Goal: Task Accomplishment & Management: Manage account settings

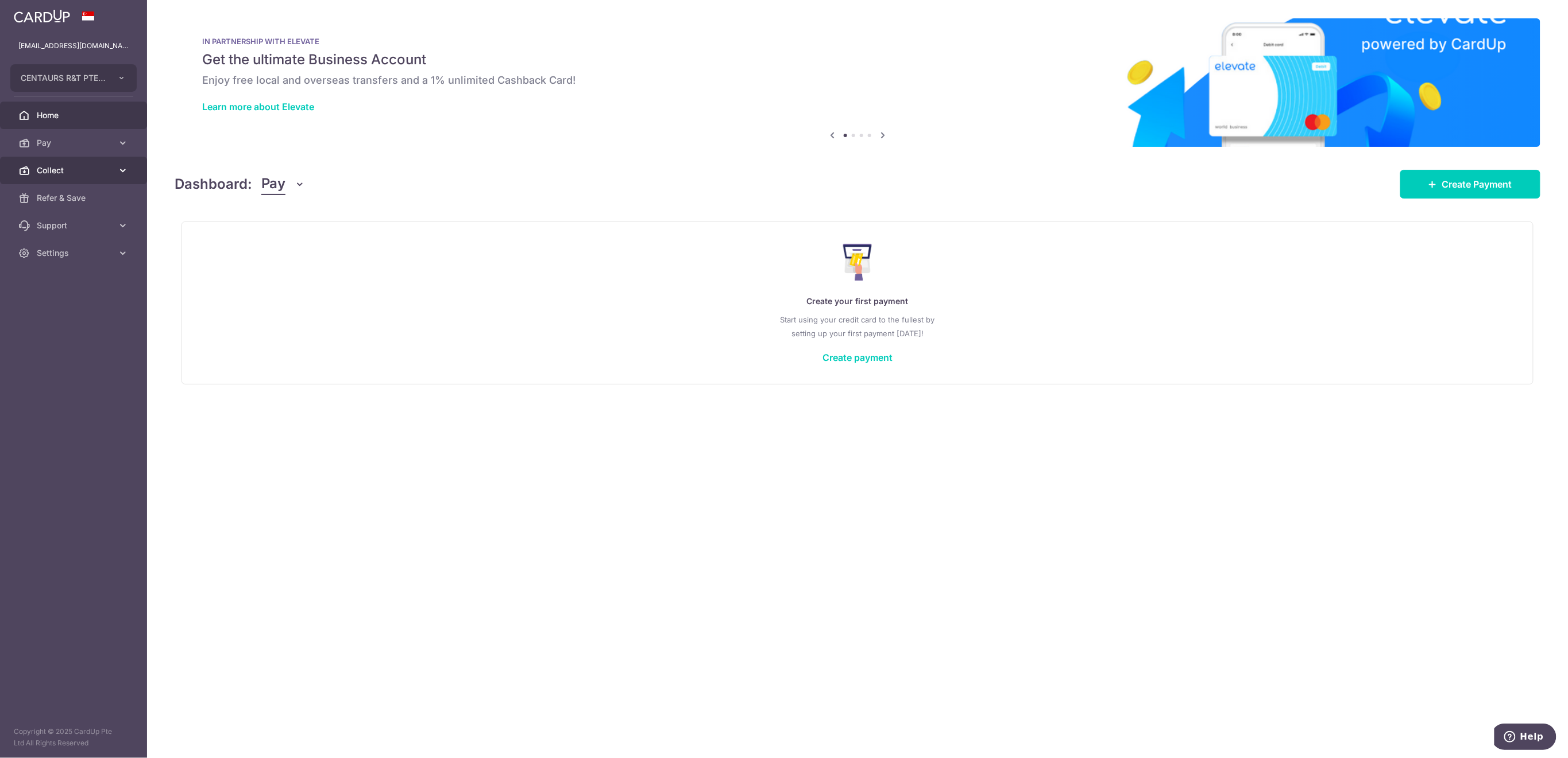
click at [61, 178] on link "Collect" at bounding box center [74, 170] width 147 height 27
click at [104, 254] on span "Payment Requests" at bounding box center [74, 253] width 76 height 12
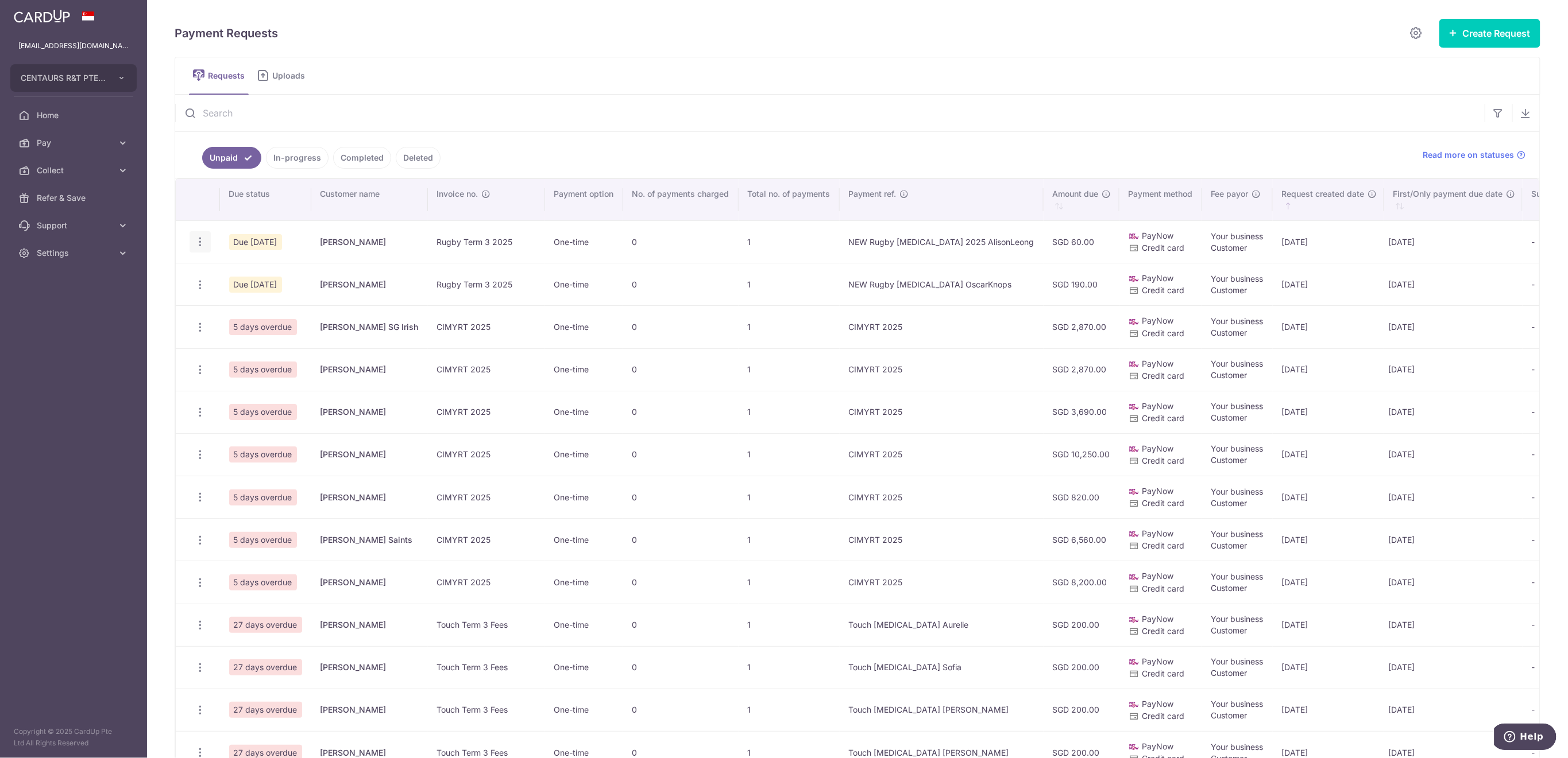
click at [200, 239] on icon "button" at bounding box center [200, 242] width 12 height 12
click at [241, 276] on span "Update Request" at bounding box center [258, 274] width 72 height 14
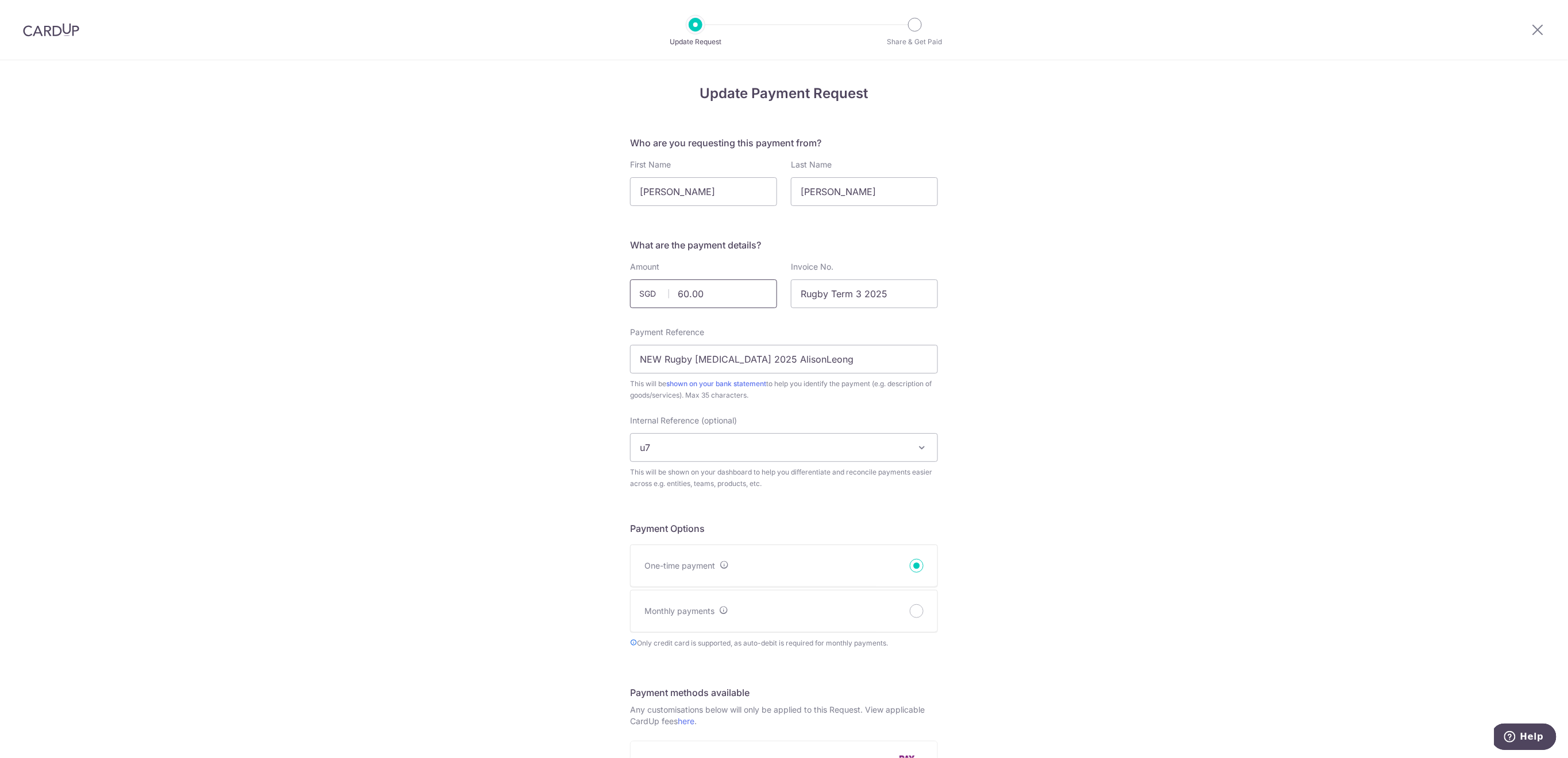
drag, startPoint x: 708, startPoint y: 293, endPoint x: 665, endPoint y: 294, distance: 43.0
click at [665, 294] on input "60.00" at bounding box center [704, 294] width 147 height 29
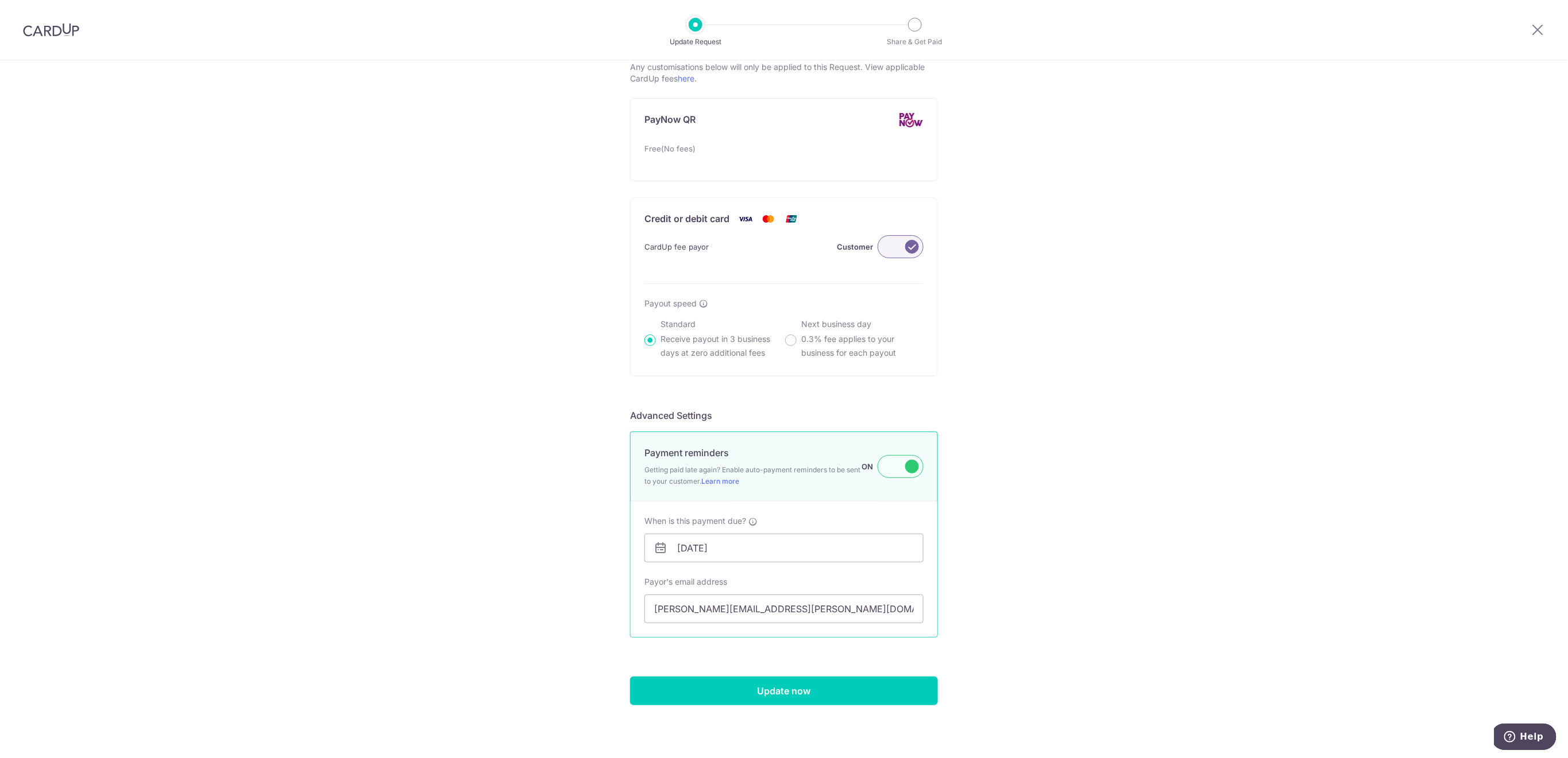
scroll to position [657, 0]
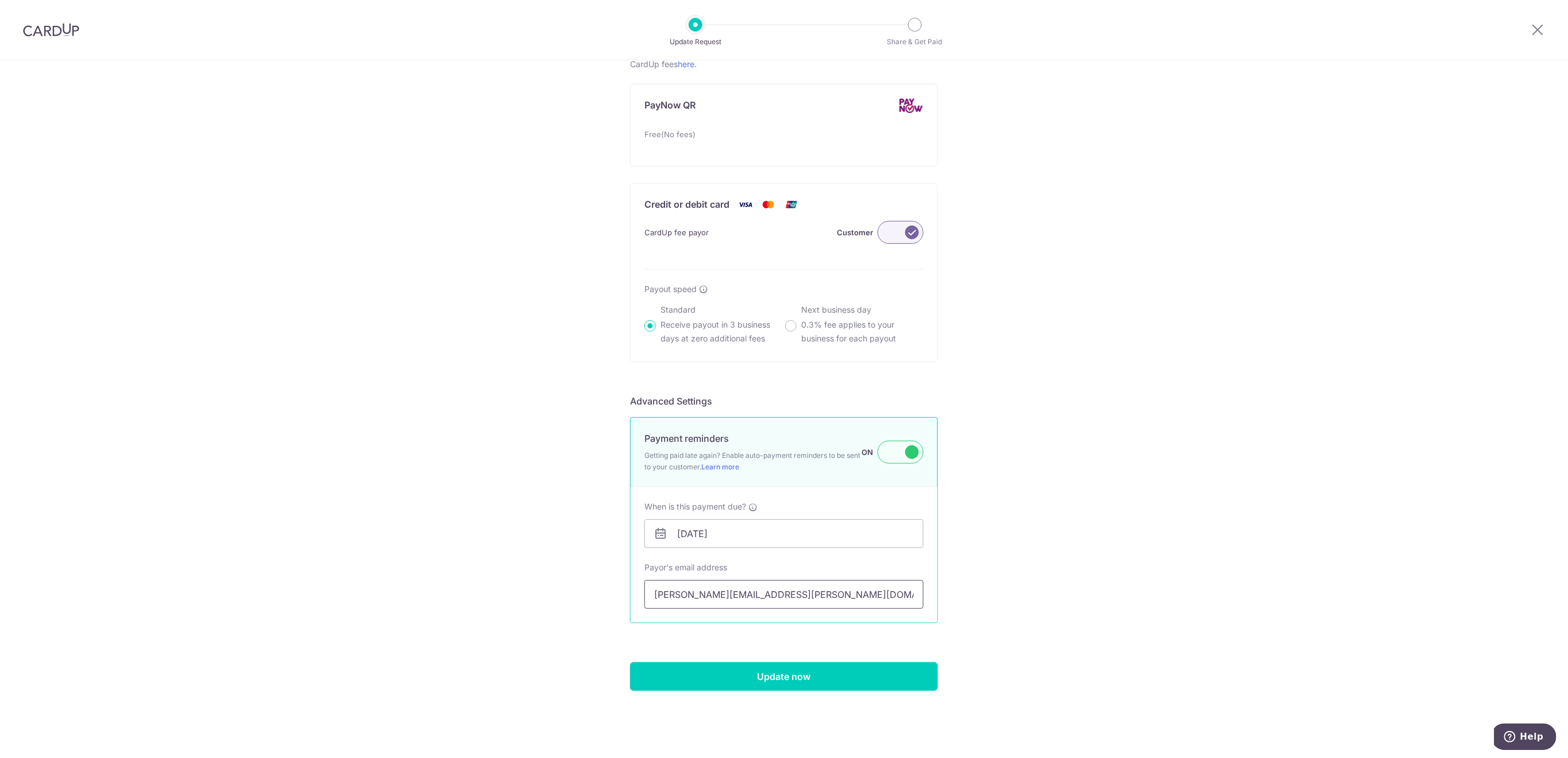
type input "45.00"
drag, startPoint x: 781, startPoint y: 594, endPoint x: 637, endPoint y: 594, distance: 144.0
click at [637, 594] on div "Payor's email address Daniel.y.leong@gmail.com Upon updating this Request, all …" at bounding box center [783, 585] width 293 height 47
click at [788, 677] on input "Update now" at bounding box center [784, 676] width 308 height 29
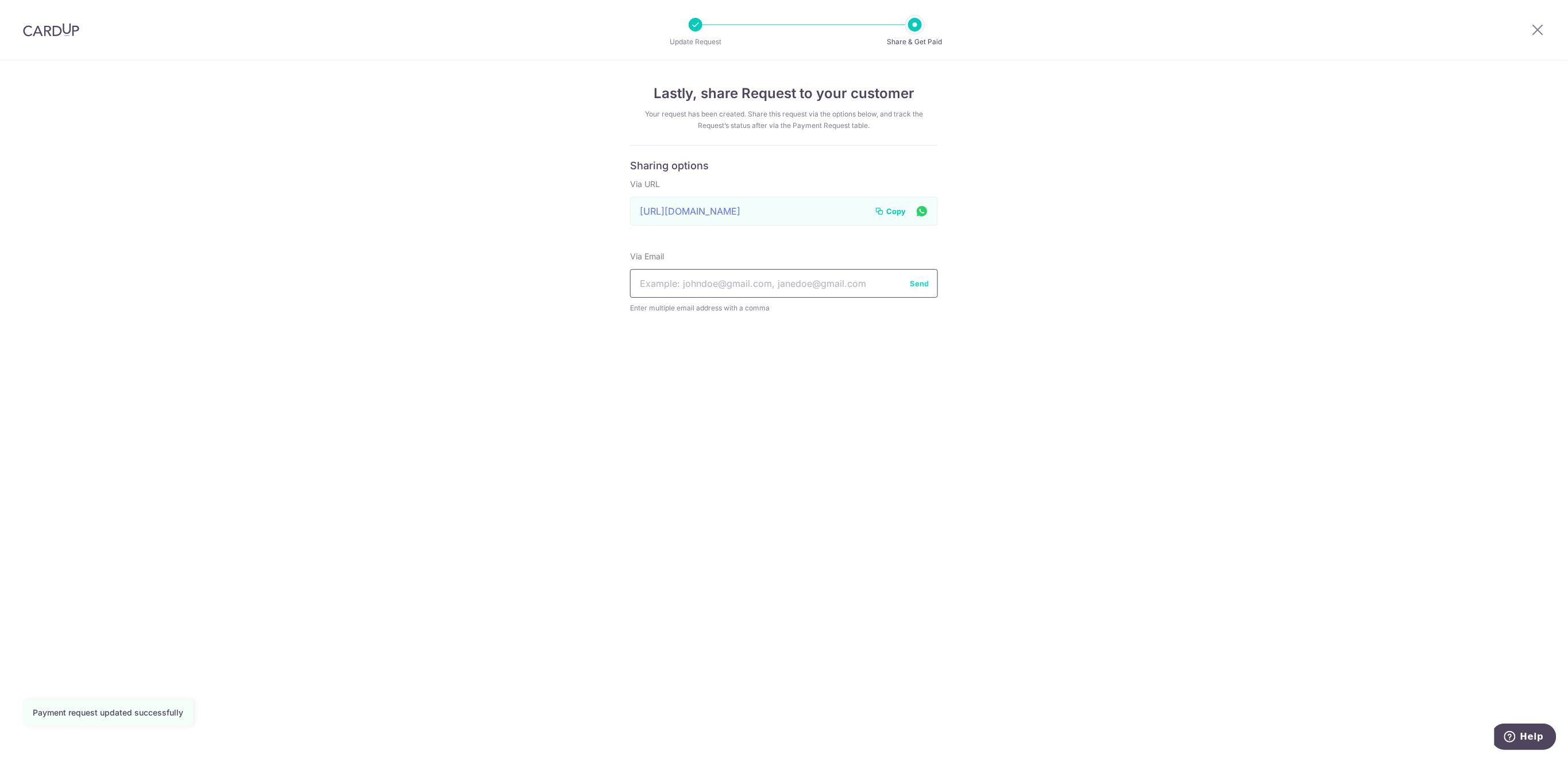
click at [850, 284] on input "text" at bounding box center [784, 283] width 308 height 29
paste input "[PERSON_NAME][EMAIL_ADDRESS][PERSON_NAME][DOMAIN_NAME]"
type input "[PERSON_NAME][EMAIL_ADDRESS][PERSON_NAME][DOMAIN_NAME]"
click at [922, 280] on button "Send" at bounding box center [919, 283] width 19 height 12
click at [1177, 274] on div "Lastly, share Request to your customer Your request has been created. Share thi…" at bounding box center [784, 409] width 1568 height 698
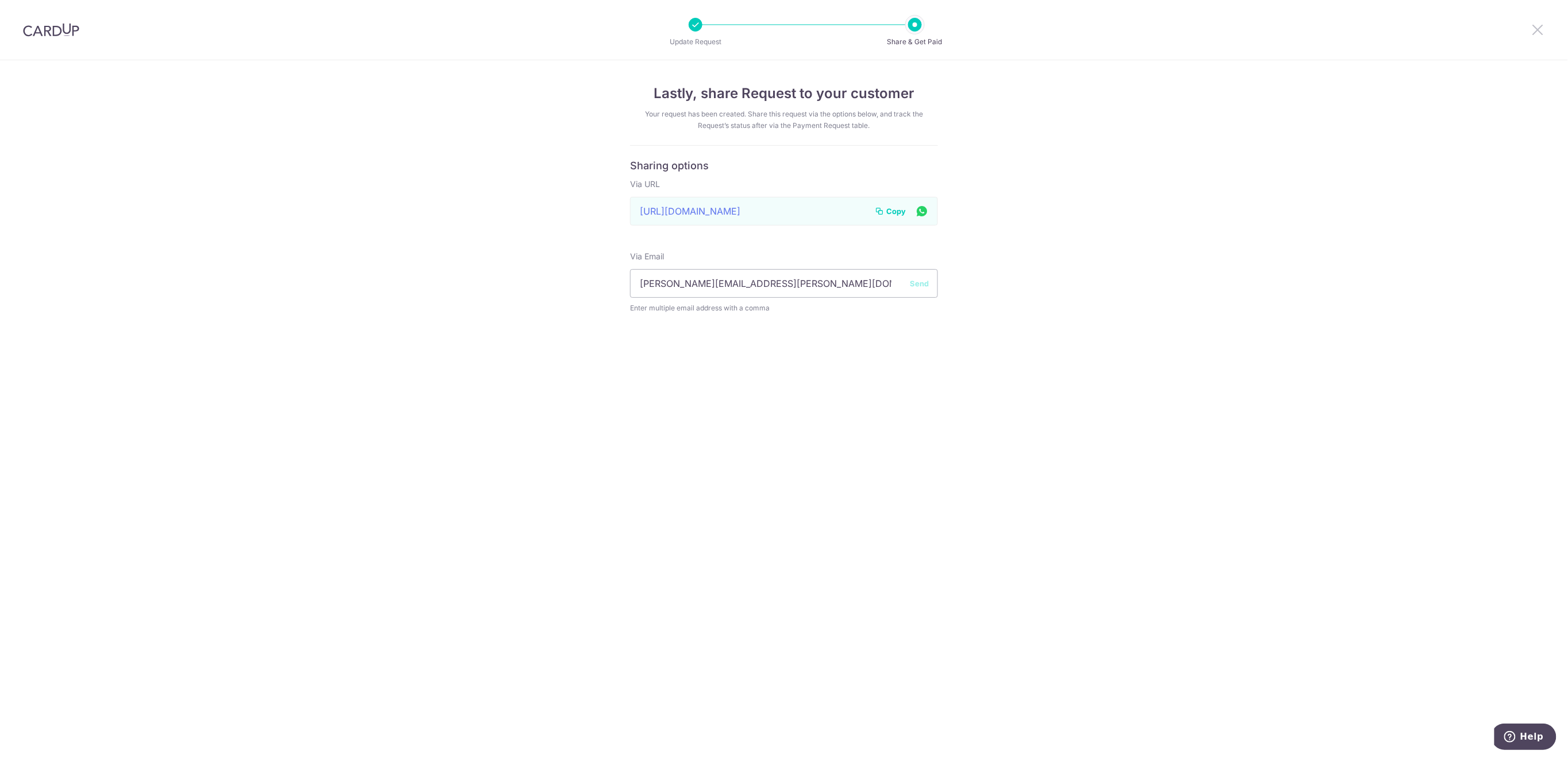
click at [1539, 32] on icon at bounding box center [1538, 30] width 14 height 15
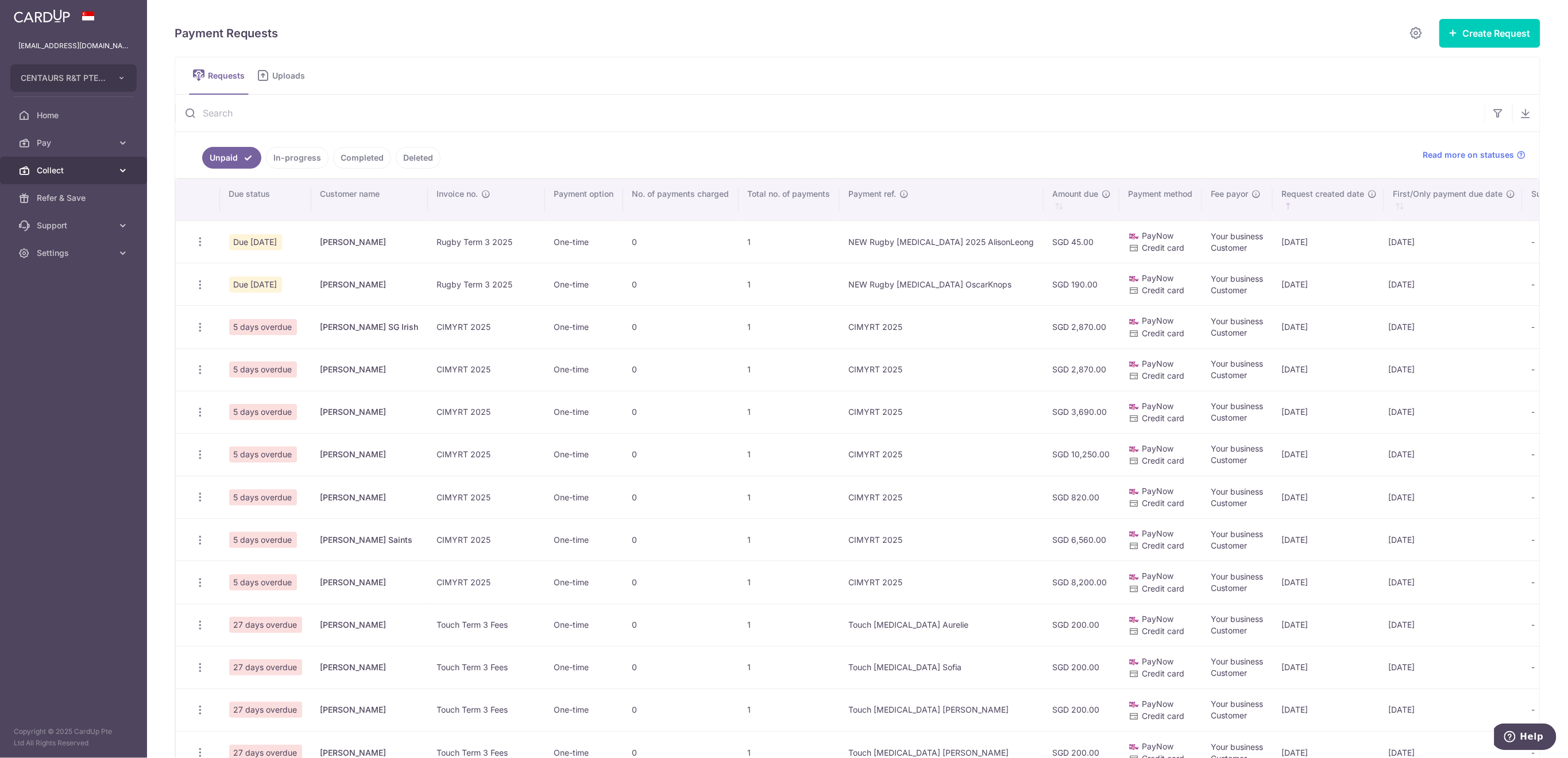
click at [79, 168] on span "Collect" at bounding box center [74, 170] width 76 height 12
